Goal: Check status: Check status

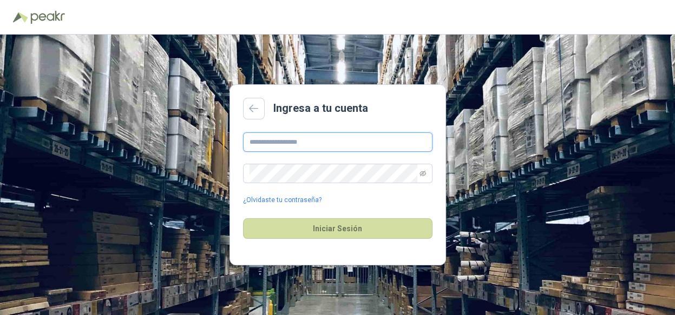
click at [301, 143] on input "text" at bounding box center [337, 142] width 189 height 19
click at [299, 141] on input "text" at bounding box center [337, 142] width 189 height 19
type input "**********"
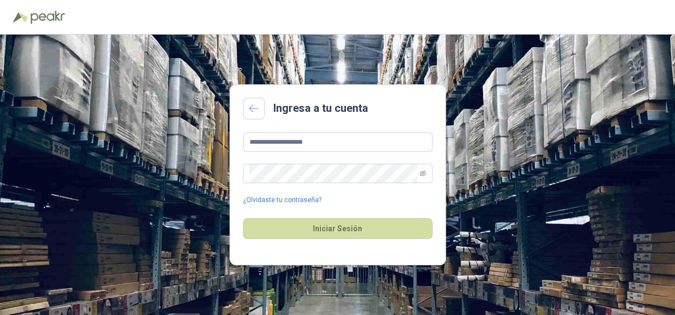
click at [299, 217] on div "Iniciar Sesión" at bounding box center [337, 229] width 189 height 47
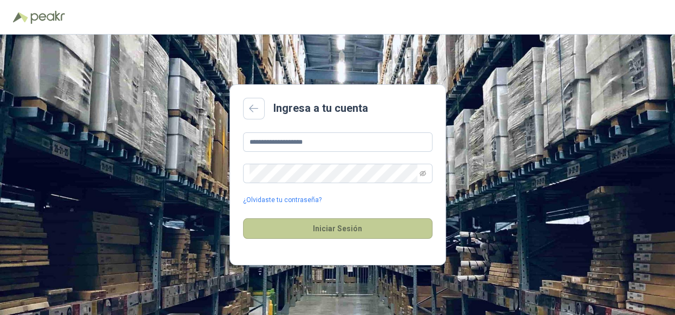
click at [299, 225] on button "Iniciar Sesión" at bounding box center [337, 229] width 189 height 21
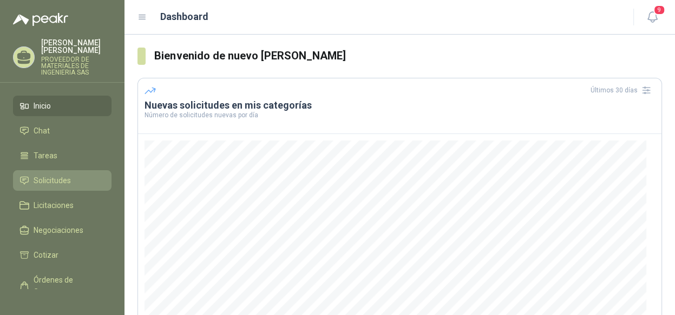
click at [70, 182] on li "Solicitudes" at bounding box center [61, 181] width 85 height 12
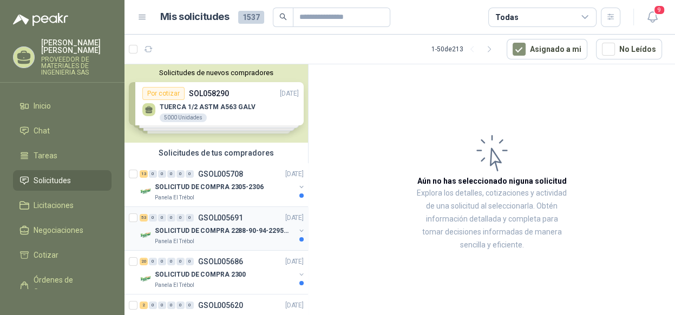
click at [256, 230] on p "SOLICITUD DE COMPRA 2288-90-94-2295-96-2301-02-04" at bounding box center [222, 231] width 135 height 10
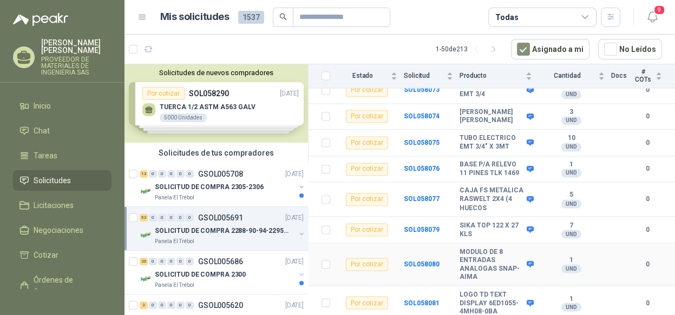
scroll to position [1540, 0]
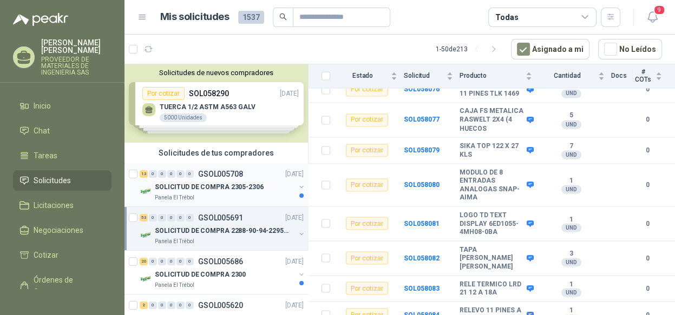
click at [297, 186] on button "button" at bounding box center [301, 187] width 9 height 9
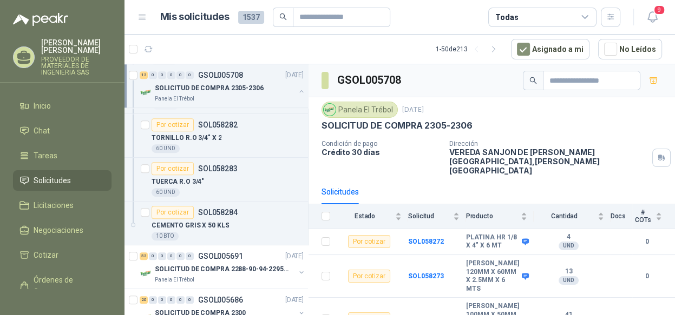
scroll to position [540, 0]
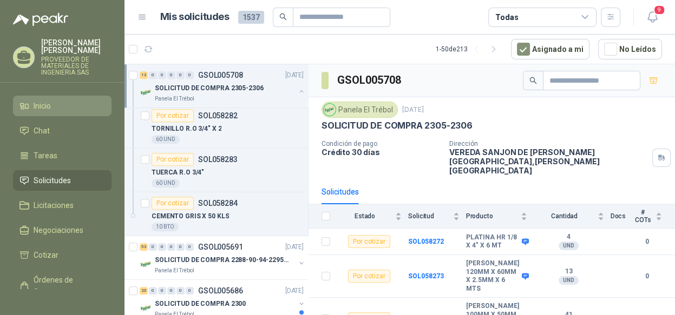
click at [68, 106] on li "Inicio" at bounding box center [61, 106] width 85 height 12
